Goal: Check status: Check status

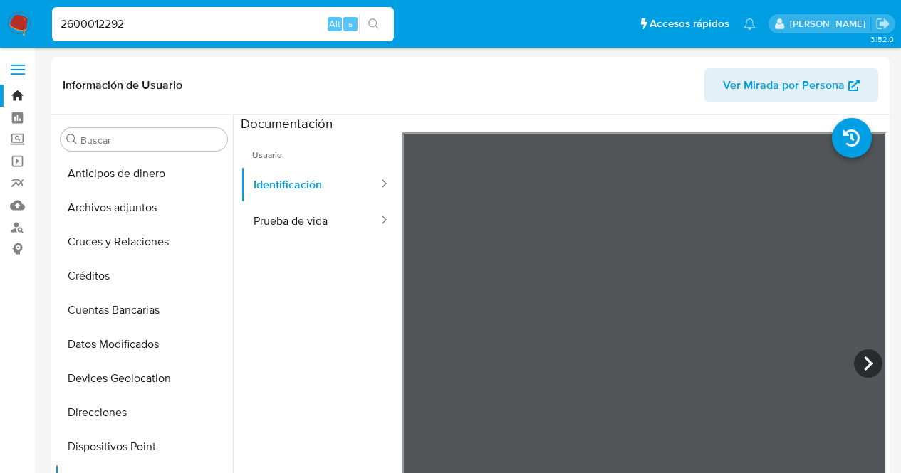
select select "10"
click at [0, 23] on nav "Pausado Ver notificaciones 2600012292 Alt s Accesos rápidos Presiona las siguie…" at bounding box center [450, 24] width 901 height 48
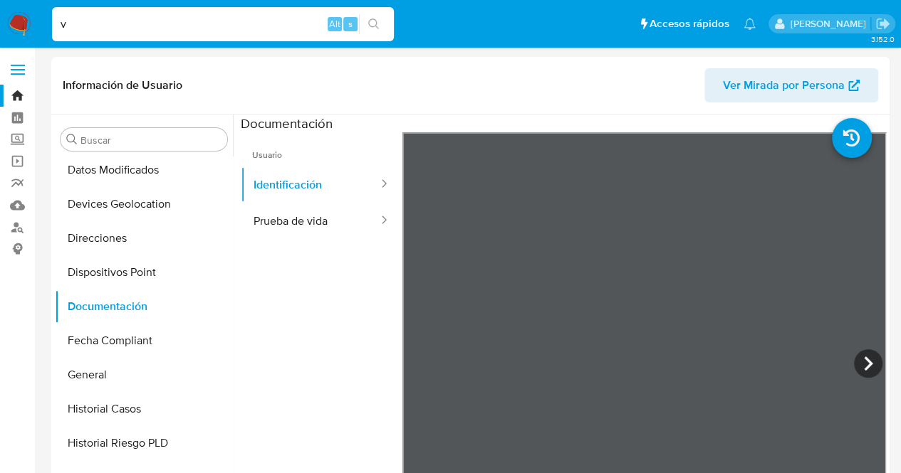
type input "v"
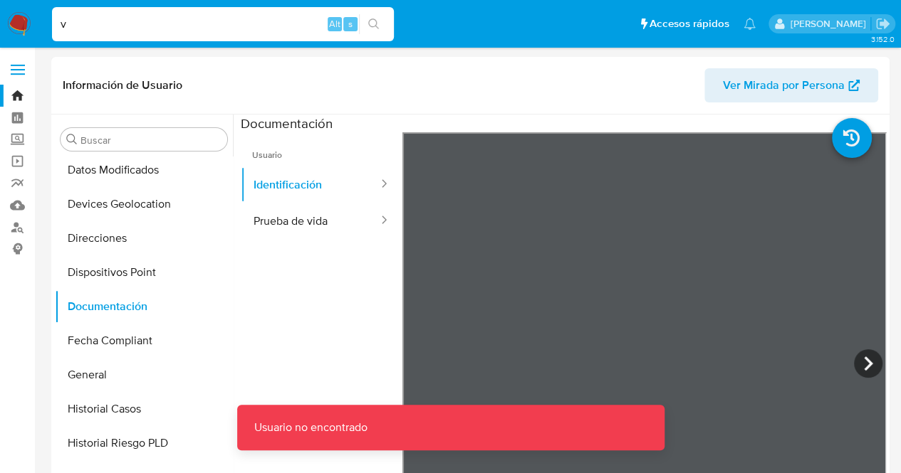
click at [74, 23] on input "v" at bounding box center [223, 24] width 342 height 19
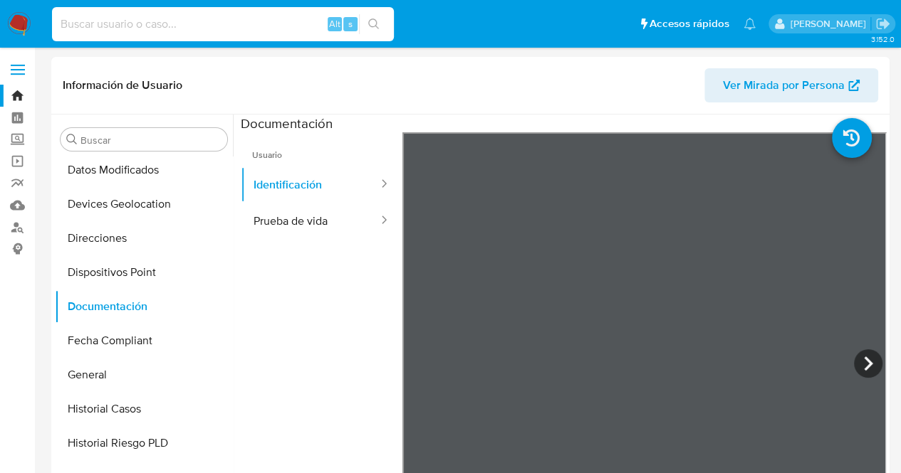
paste input "2048509775"
type input "2048509775"
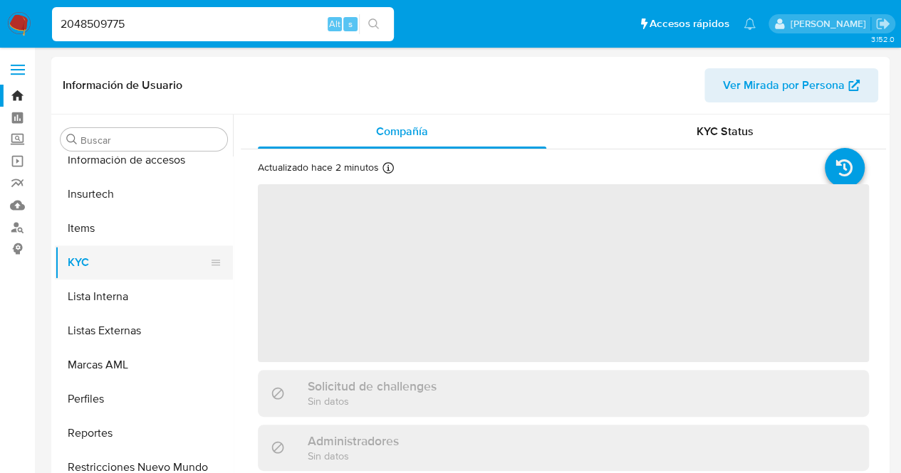
scroll to position [602, 0]
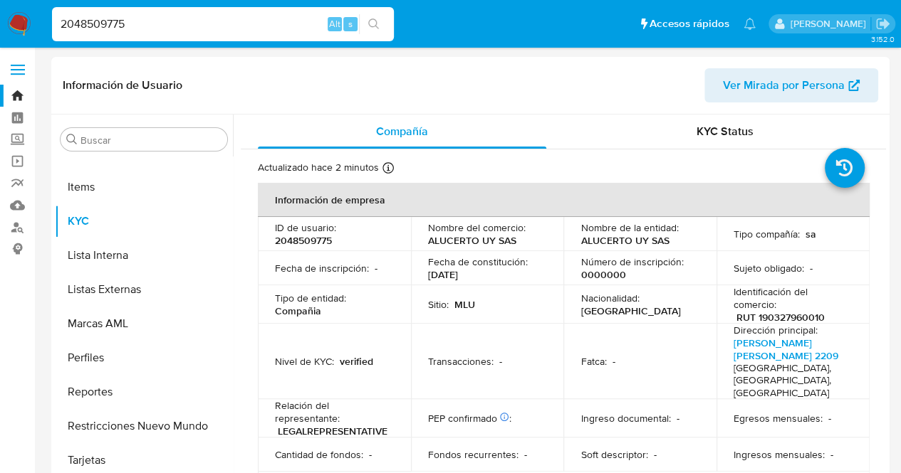
select select "10"
click at [646, 203] on th "Información de empresa" at bounding box center [564, 200] width 612 height 34
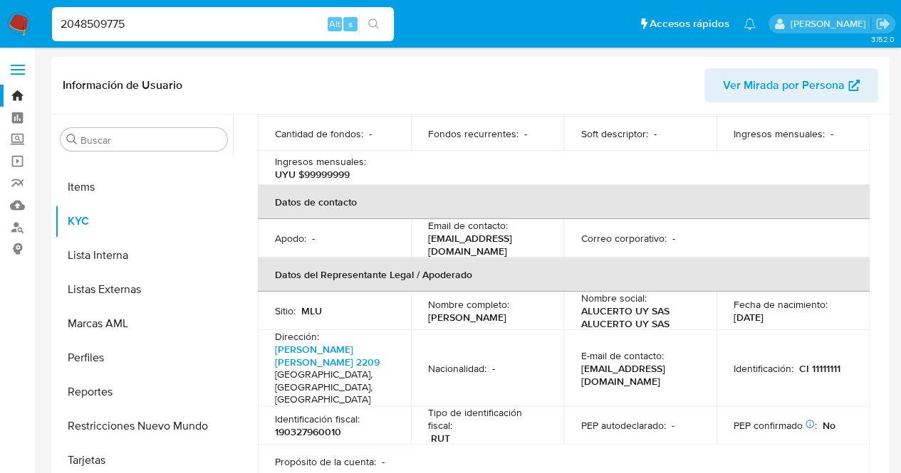
scroll to position [427, 0]
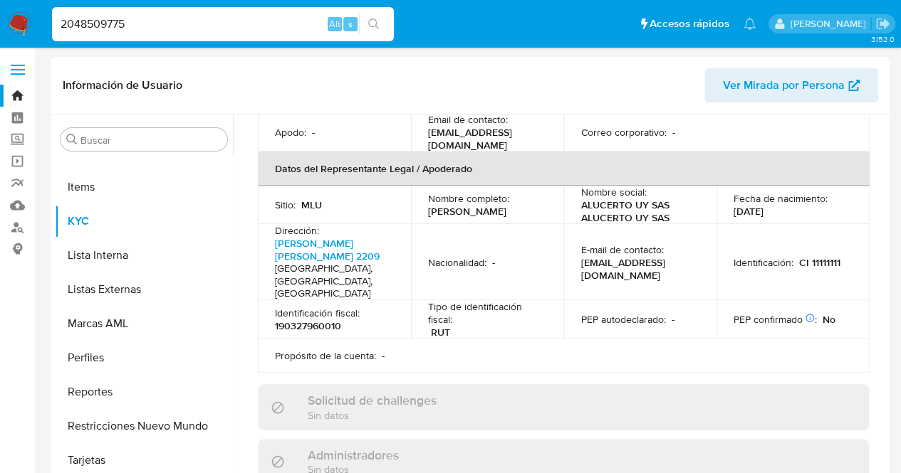
click at [786, 240] on td "Identificación : CI 11111111" at bounding box center [792, 262] width 153 height 76
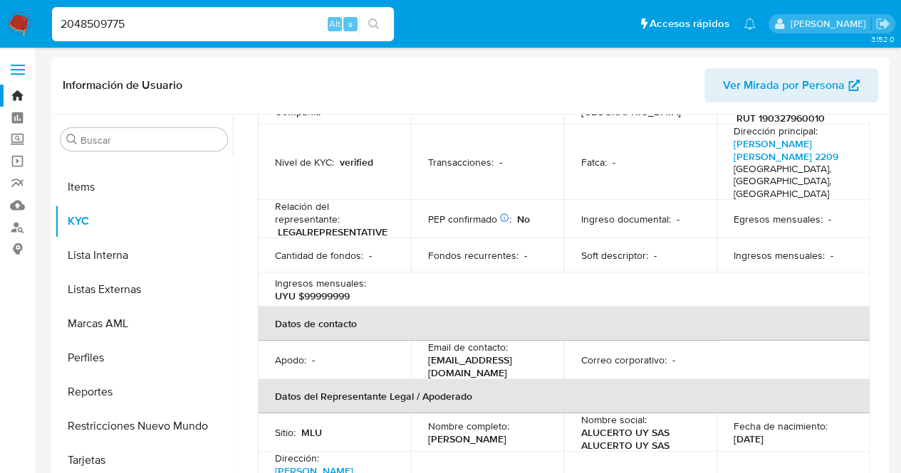
scroll to position [0, 0]
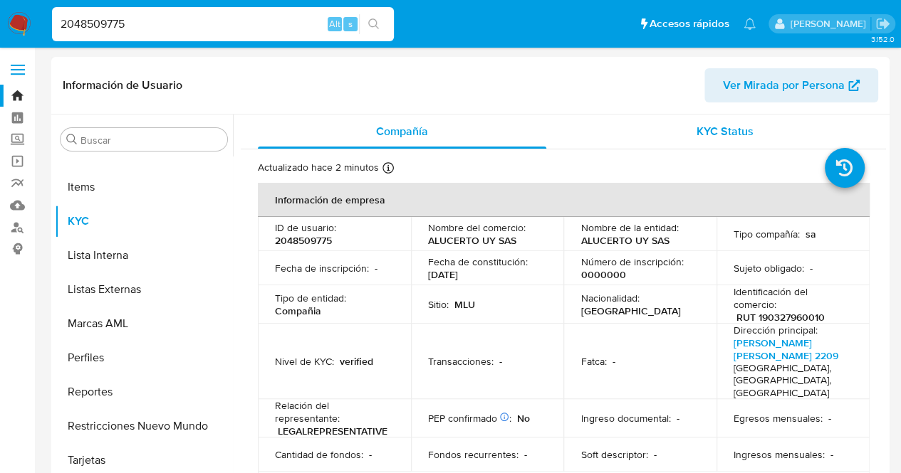
click at [734, 130] on span "KYC Status" at bounding box center [724, 131] width 57 height 16
